Goal: Find specific page/section: Find specific page/section

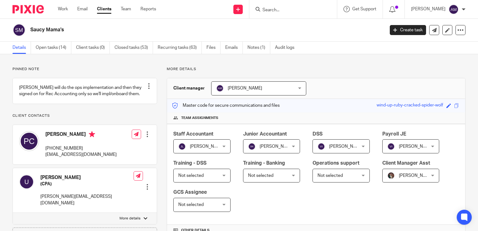
click at [282, 10] on input "Search" at bounding box center [290, 11] width 56 height 6
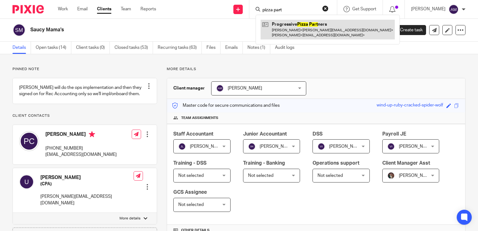
type input "pizza part"
click at [307, 26] on link at bounding box center [328, 29] width 134 height 19
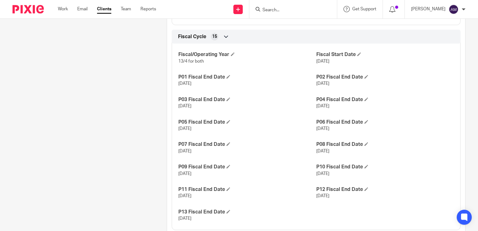
scroll to position [475, 0]
click at [295, 9] on input "Search" at bounding box center [290, 11] width 56 height 6
paste input "tyler@furthermp.com"
type input "tyler@furthermp.com"
click button "submit" at bounding box center [0, 0] width 0 height 0
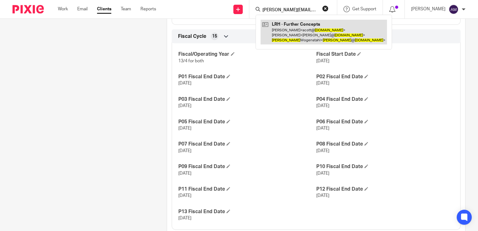
click at [299, 33] on link at bounding box center [324, 32] width 126 height 25
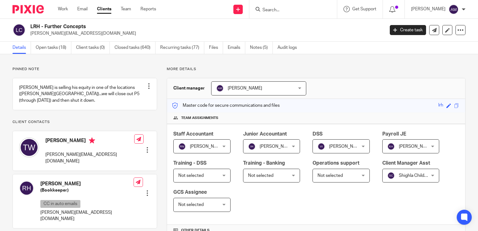
click at [213, 34] on p "tyler@furthermp.com" at bounding box center [205, 33] width 350 height 6
